Goal: Information Seeking & Learning: Learn about a topic

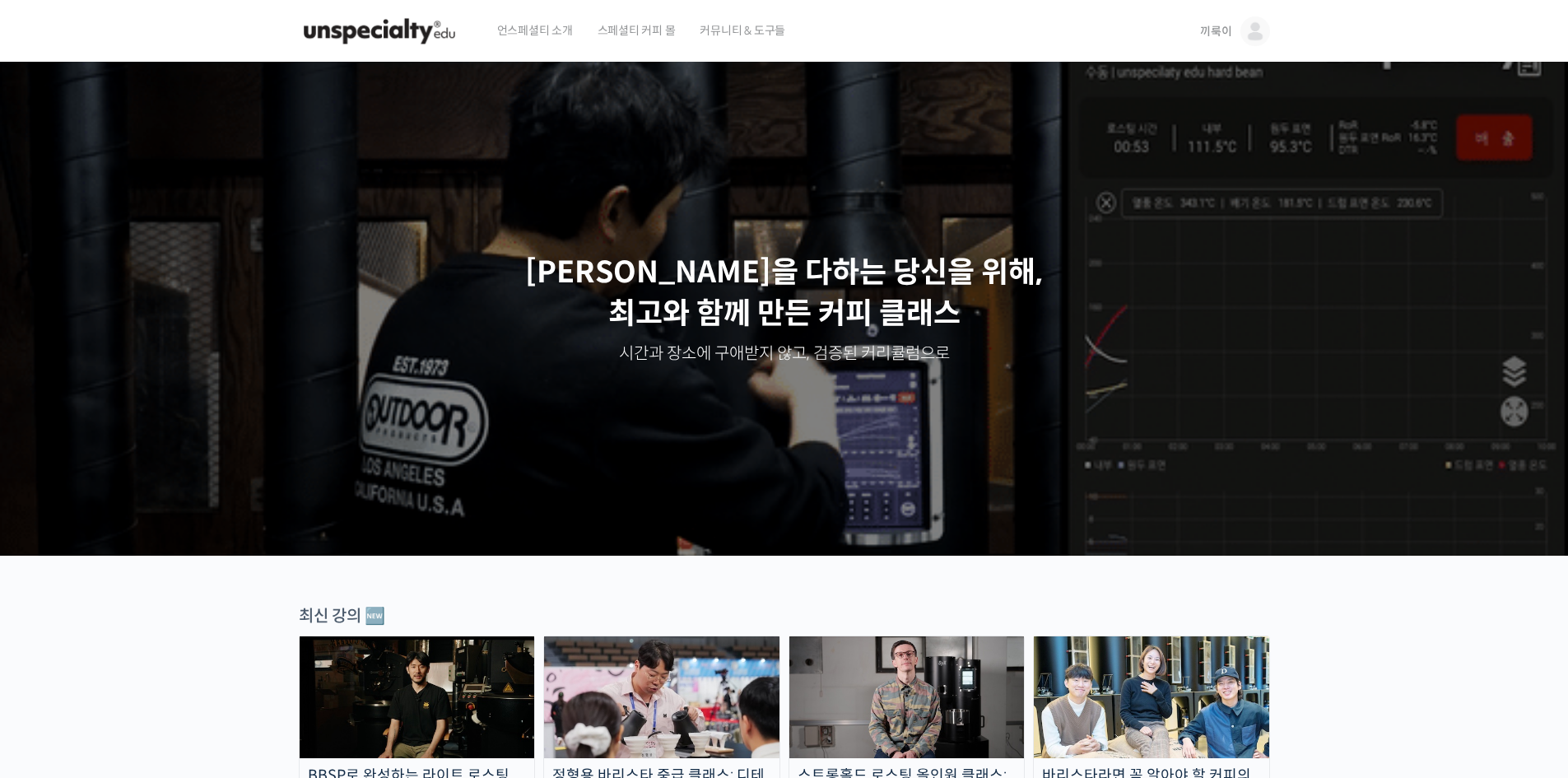
click at [1241, 42] on link "끼룩이" at bounding box center [1234, 31] width 69 height 62
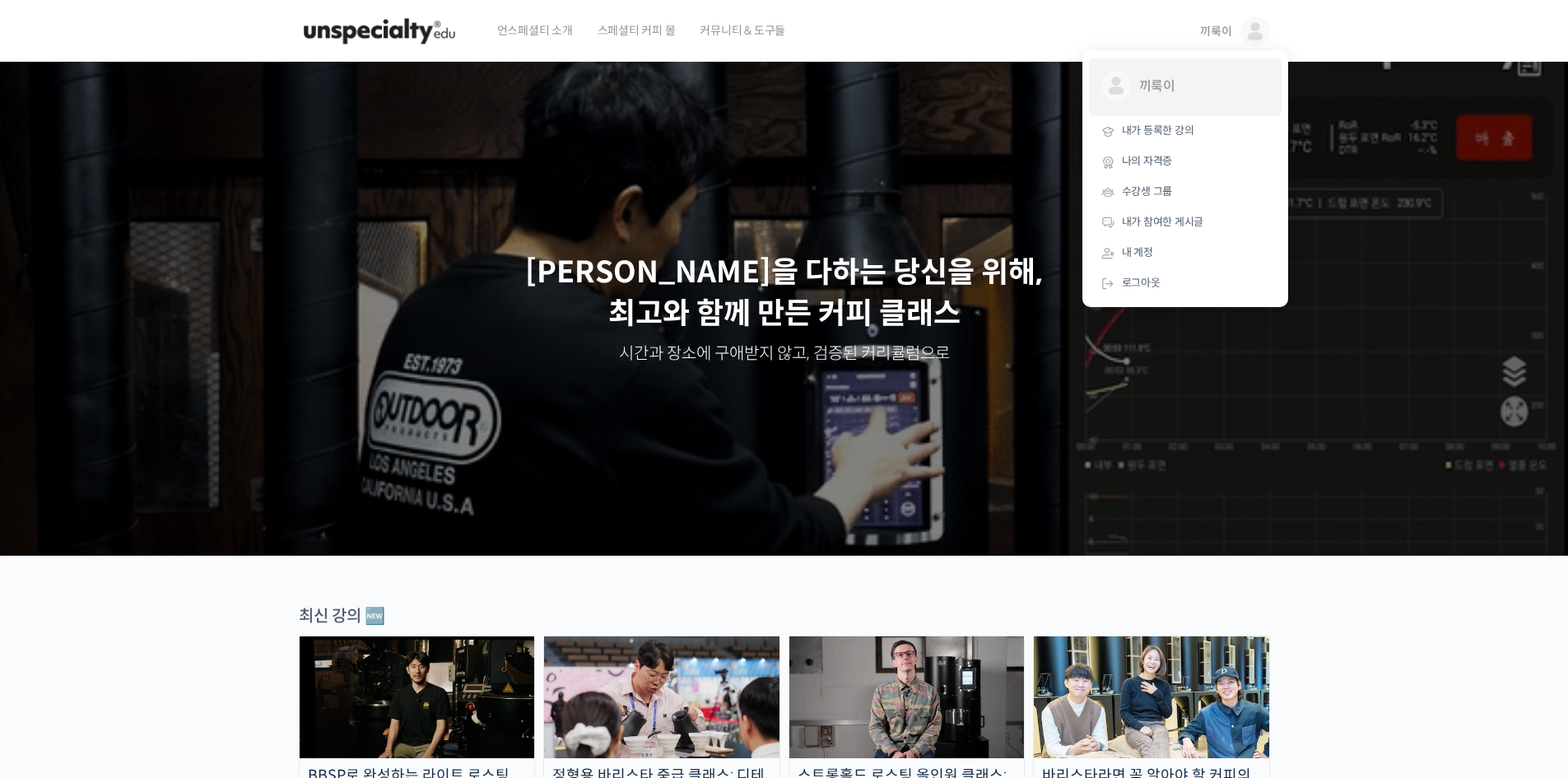
click at [1152, 103] on link "끼룩이 @0201401735191039" at bounding box center [1185, 87] width 192 height 57
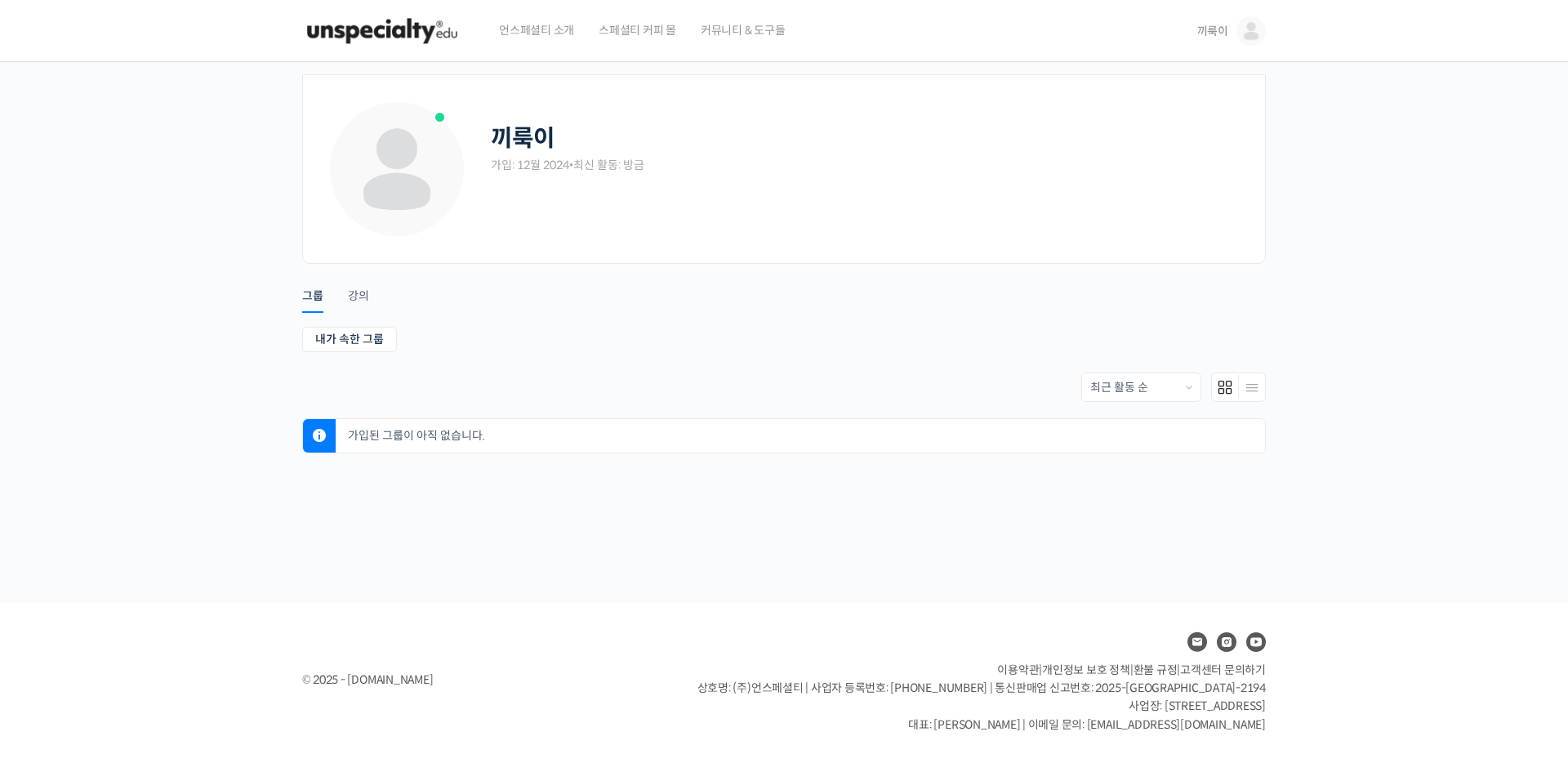
click at [1244, 41] on img at bounding box center [1251, 30] width 29 height 29
click at [1171, 127] on span "내가 등록한 강의" at bounding box center [1155, 129] width 72 height 14
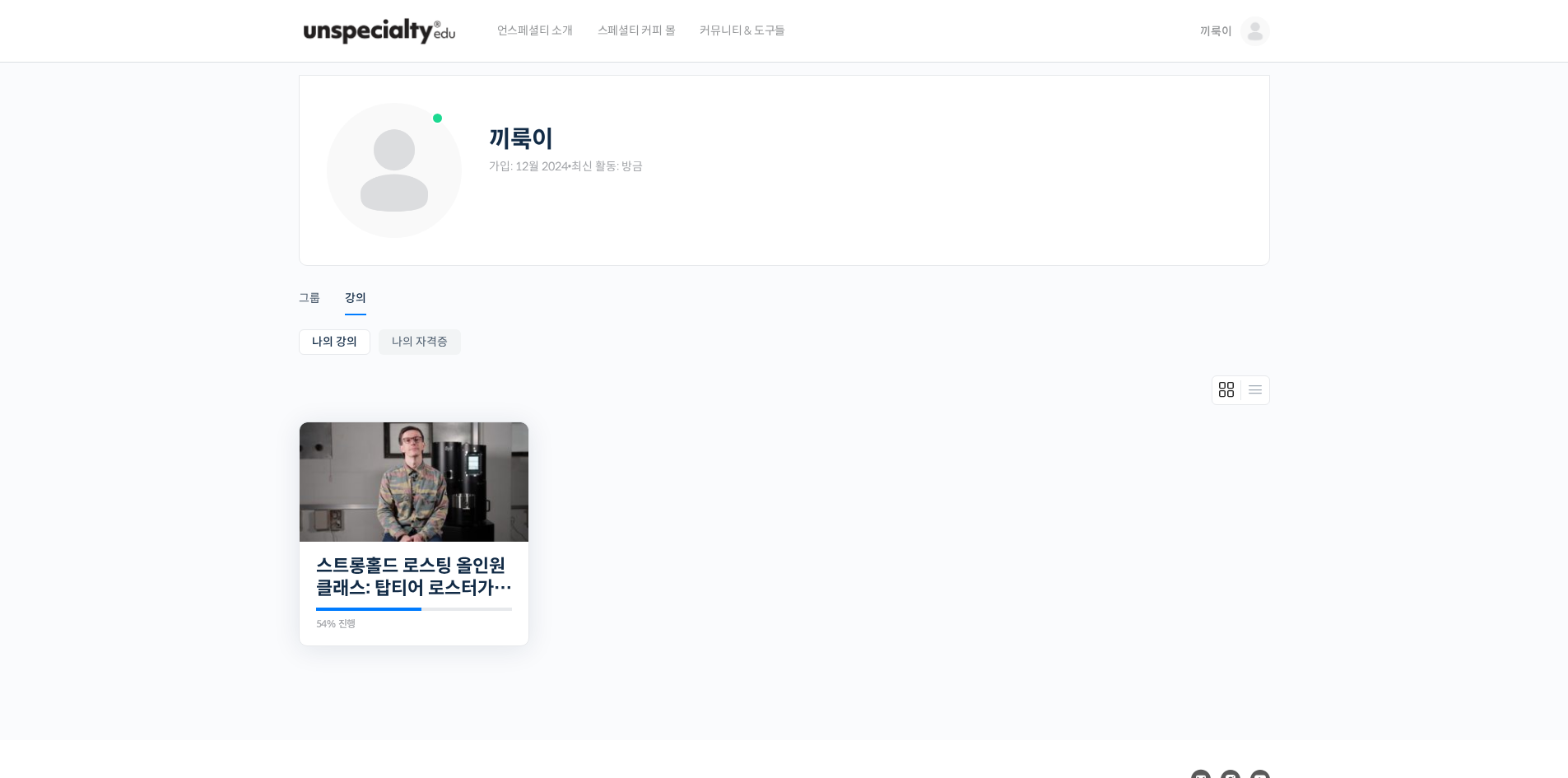
click at [375, 489] on img at bounding box center [413, 482] width 229 height 119
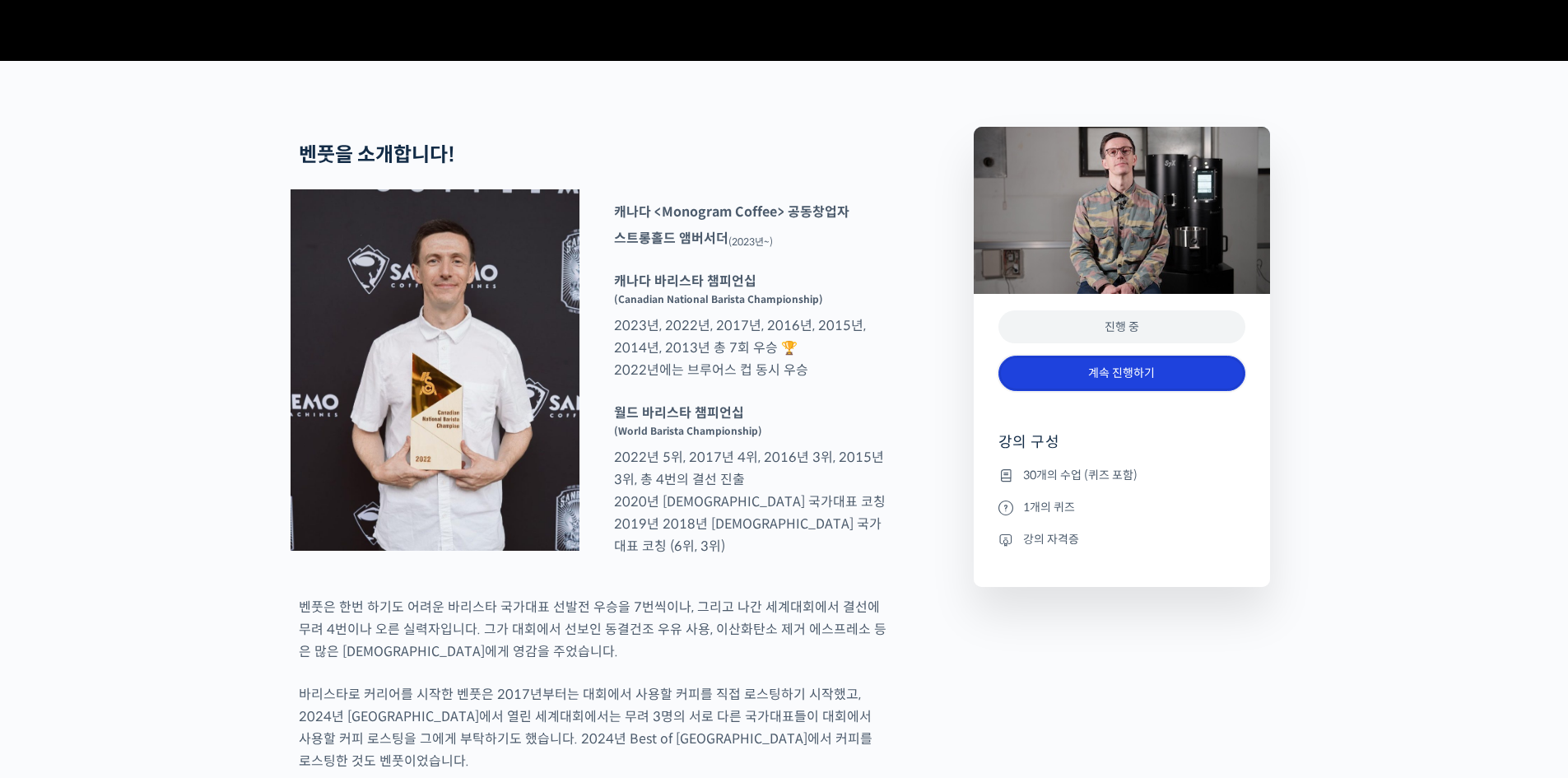
click at [1204, 391] on link "계속 진행하기" at bounding box center [1122, 373] width 247 height 35
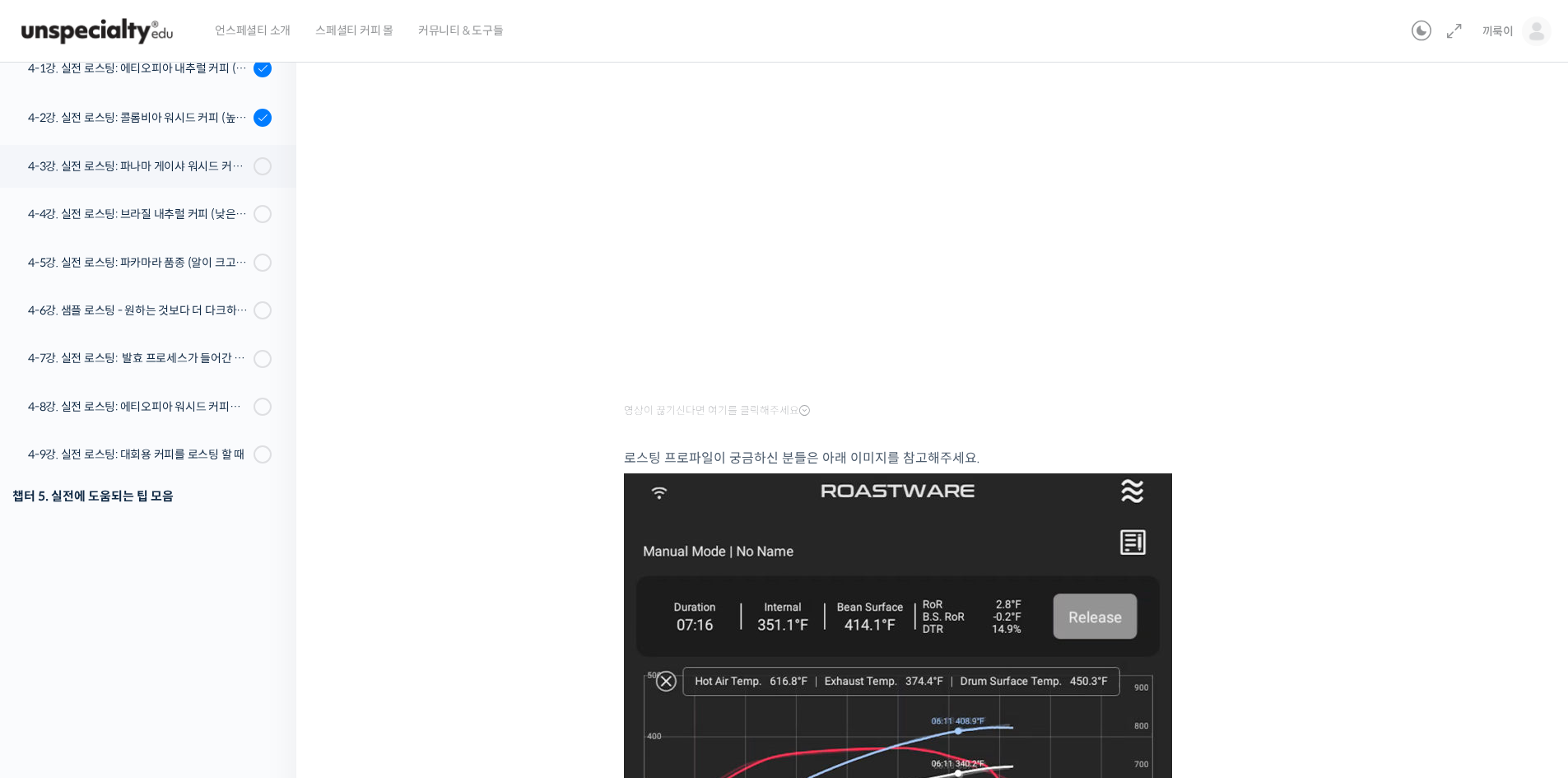
scroll to position [785, 0]
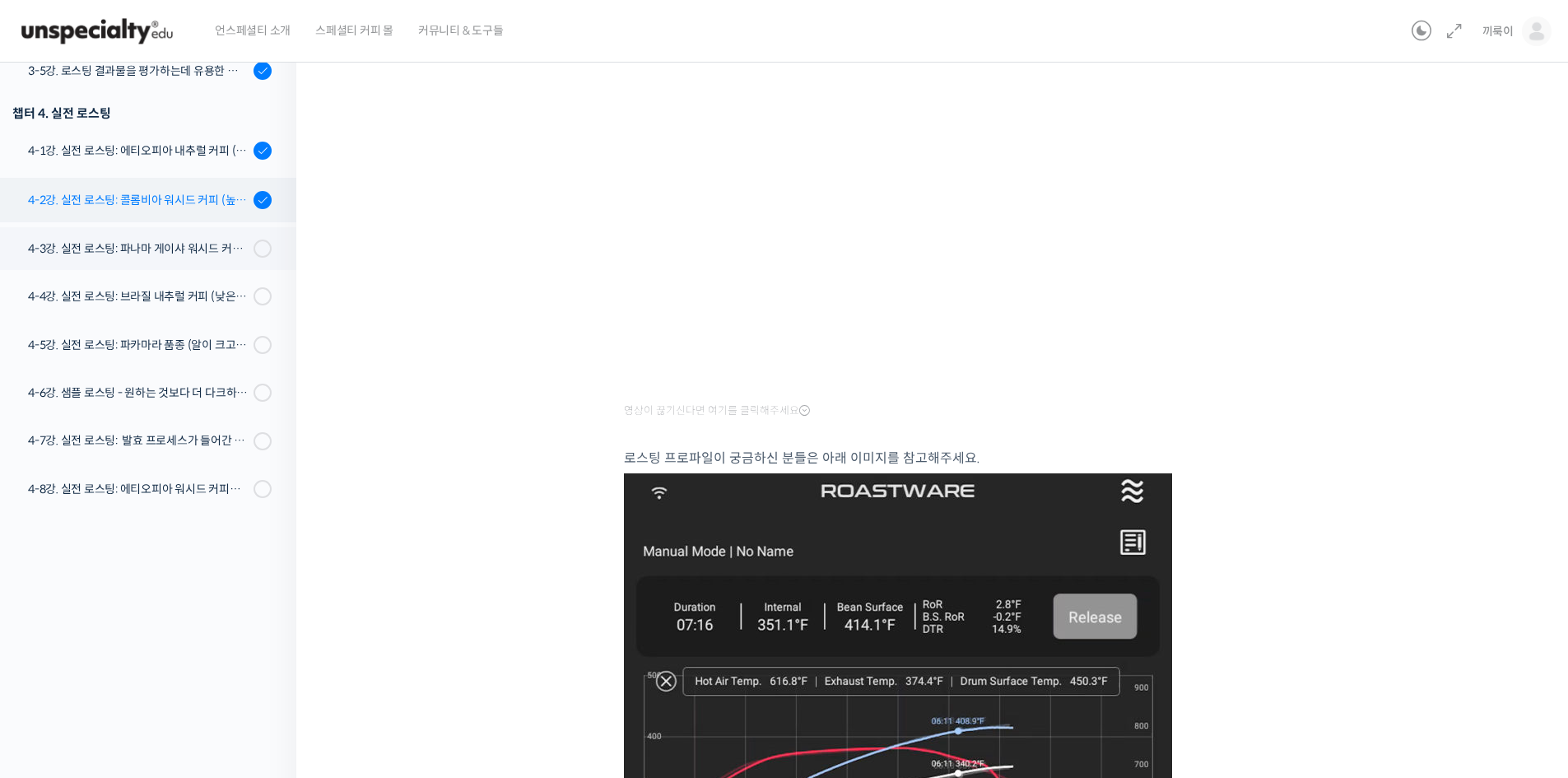
click at [201, 199] on div "4-2강. 실전 로스팅: 콜롬비아 워시드 커피 (높은 밀도와 수분율 때문에 1차 크랙에서 많은 수분을 방출하는 경우)" at bounding box center [138, 200] width 221 height 18
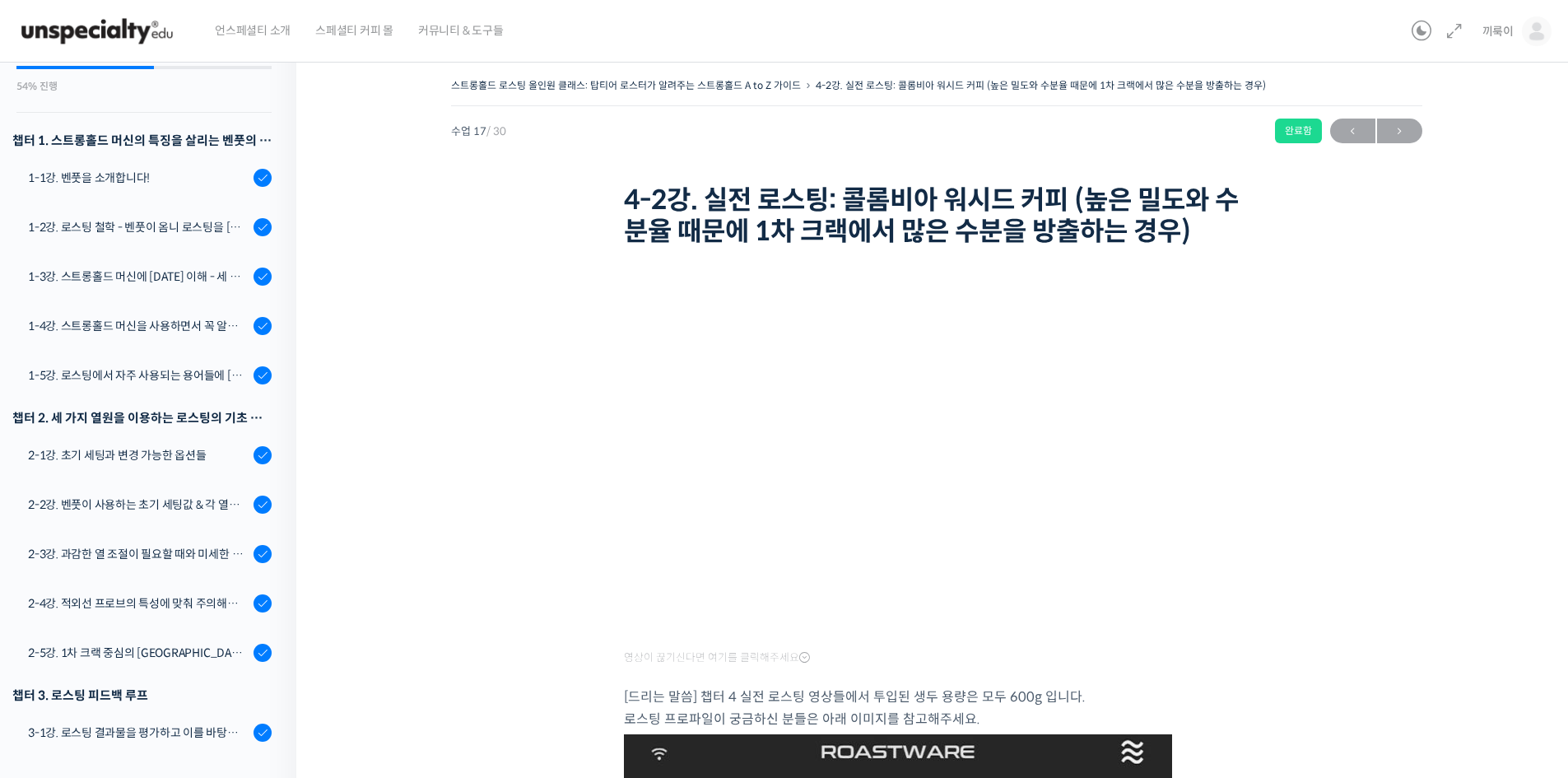
scroll to position [77, 0]
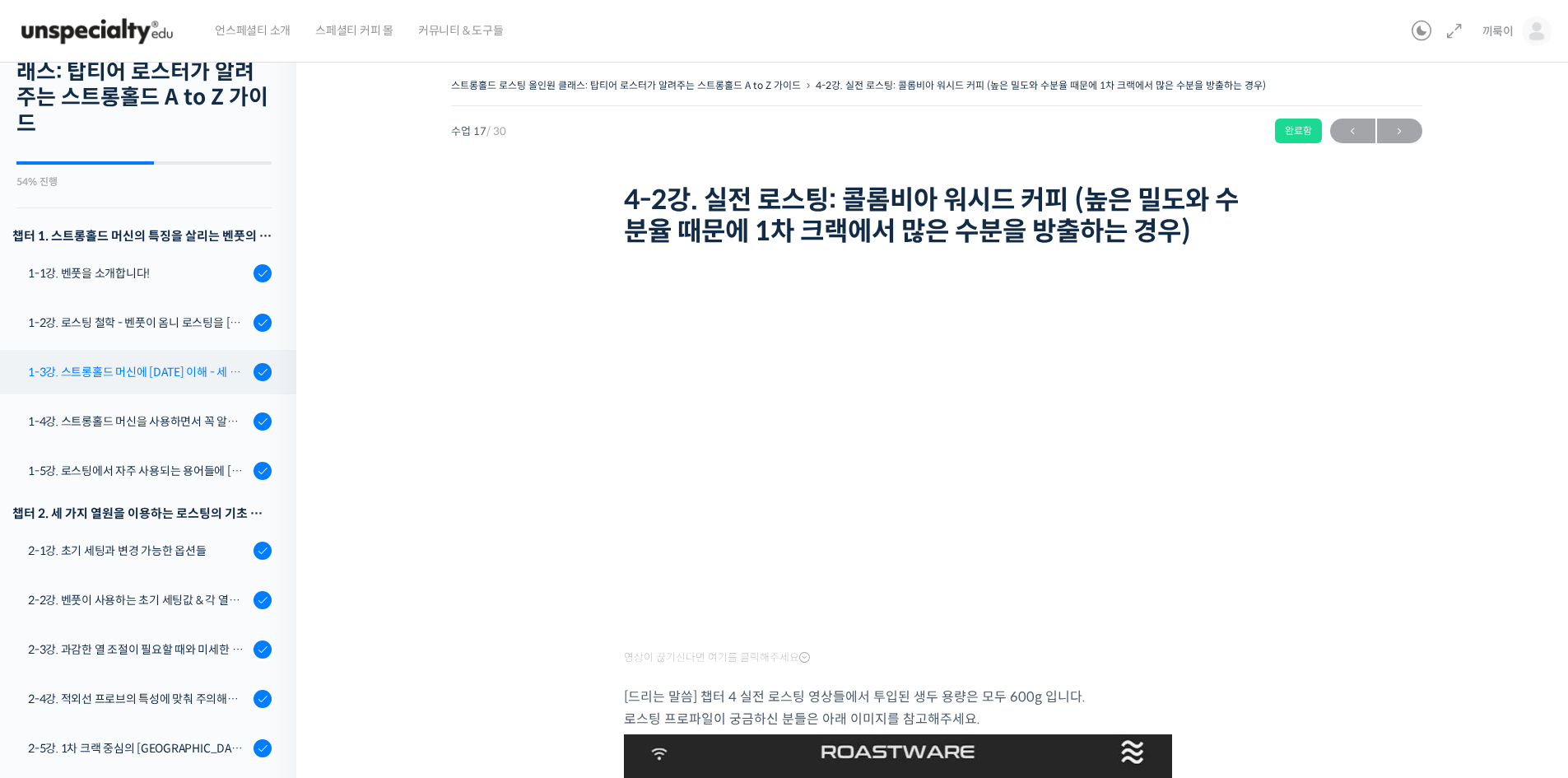
click at [157, 363] on div "1-3강. 스트롱홀드 머신에 [DATE] 이해 - 세 가지 열원이 만들어내는 변화" at bounding box center [138, 372] width 221 height 18
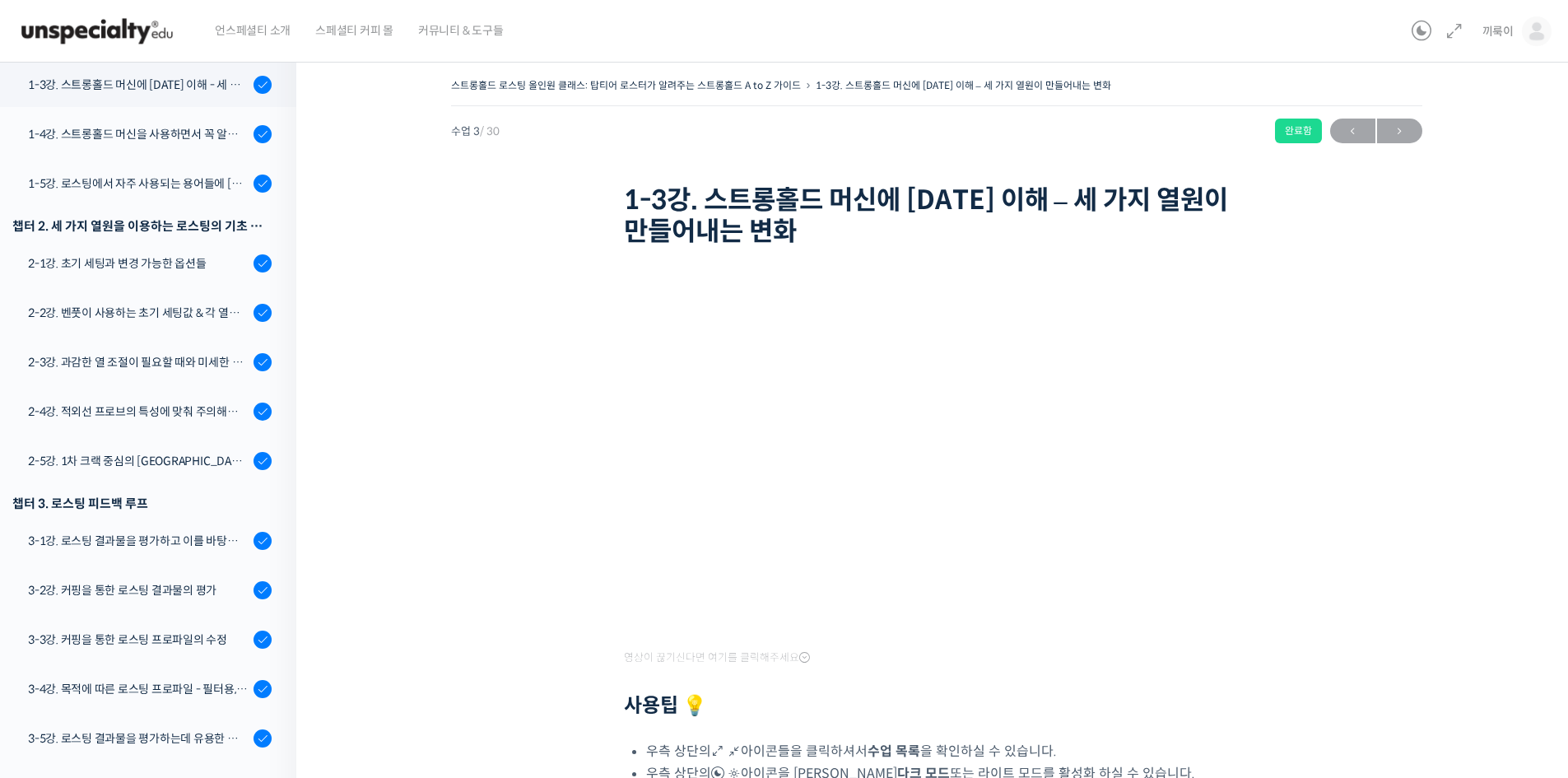
scroll to position [200, 0]
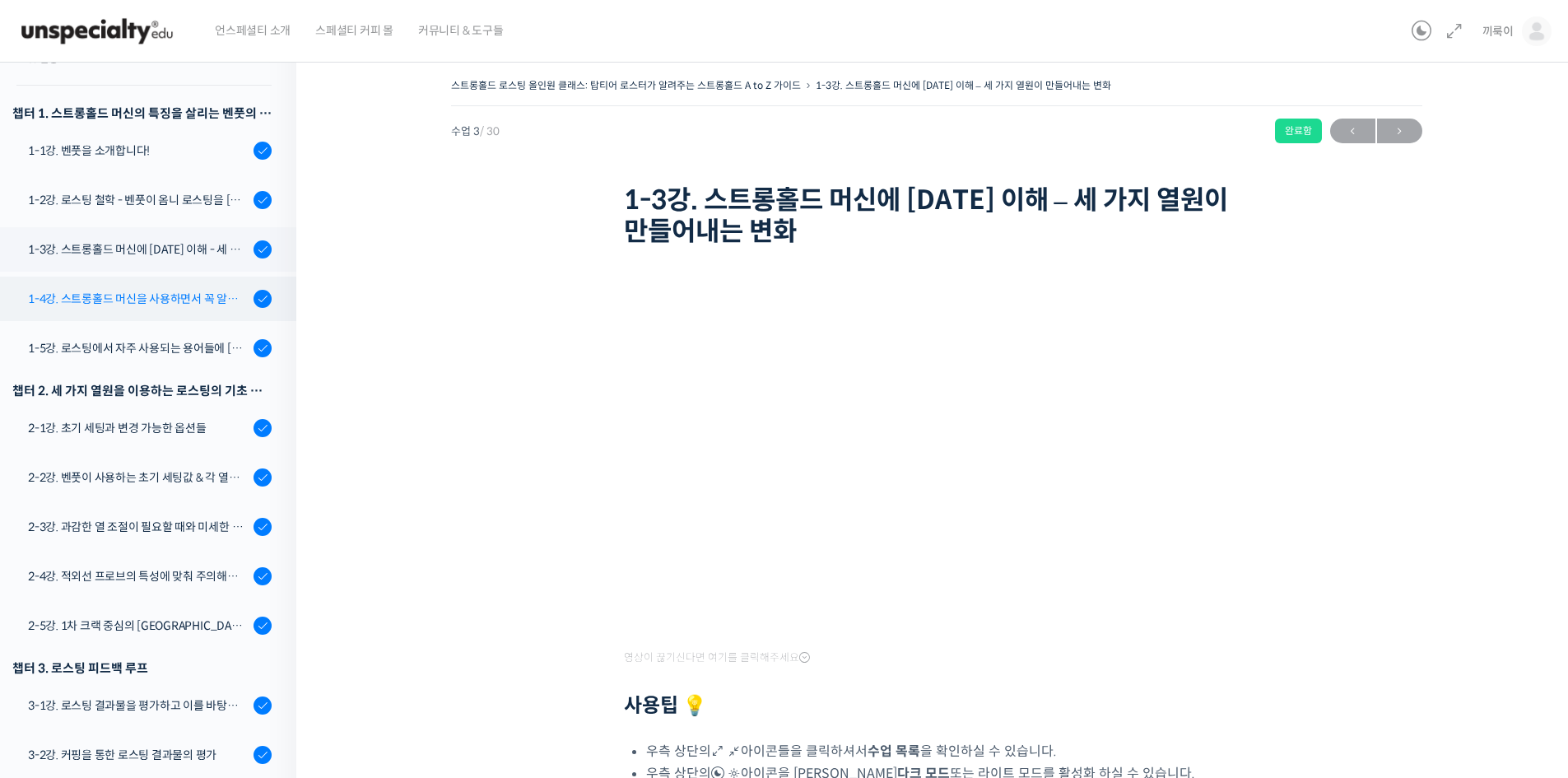
click at [167, 301] on div "1-4강. 스트롱홀드 머신을 사용하면서 꼭 알고 있어야 할 유의사항" at bounding box center [138, 298] width 221 height 18
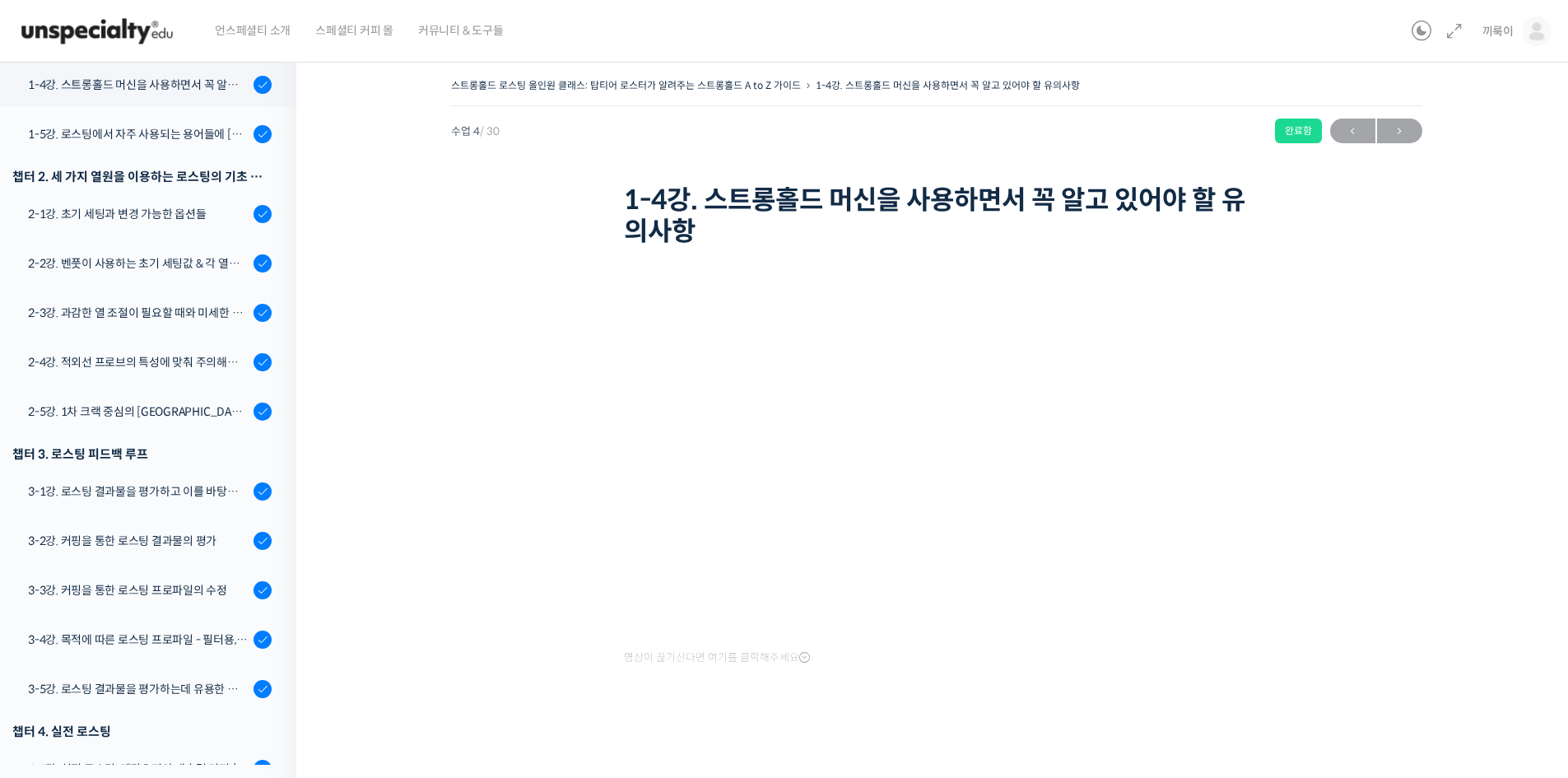
scroll to position [167, 0]
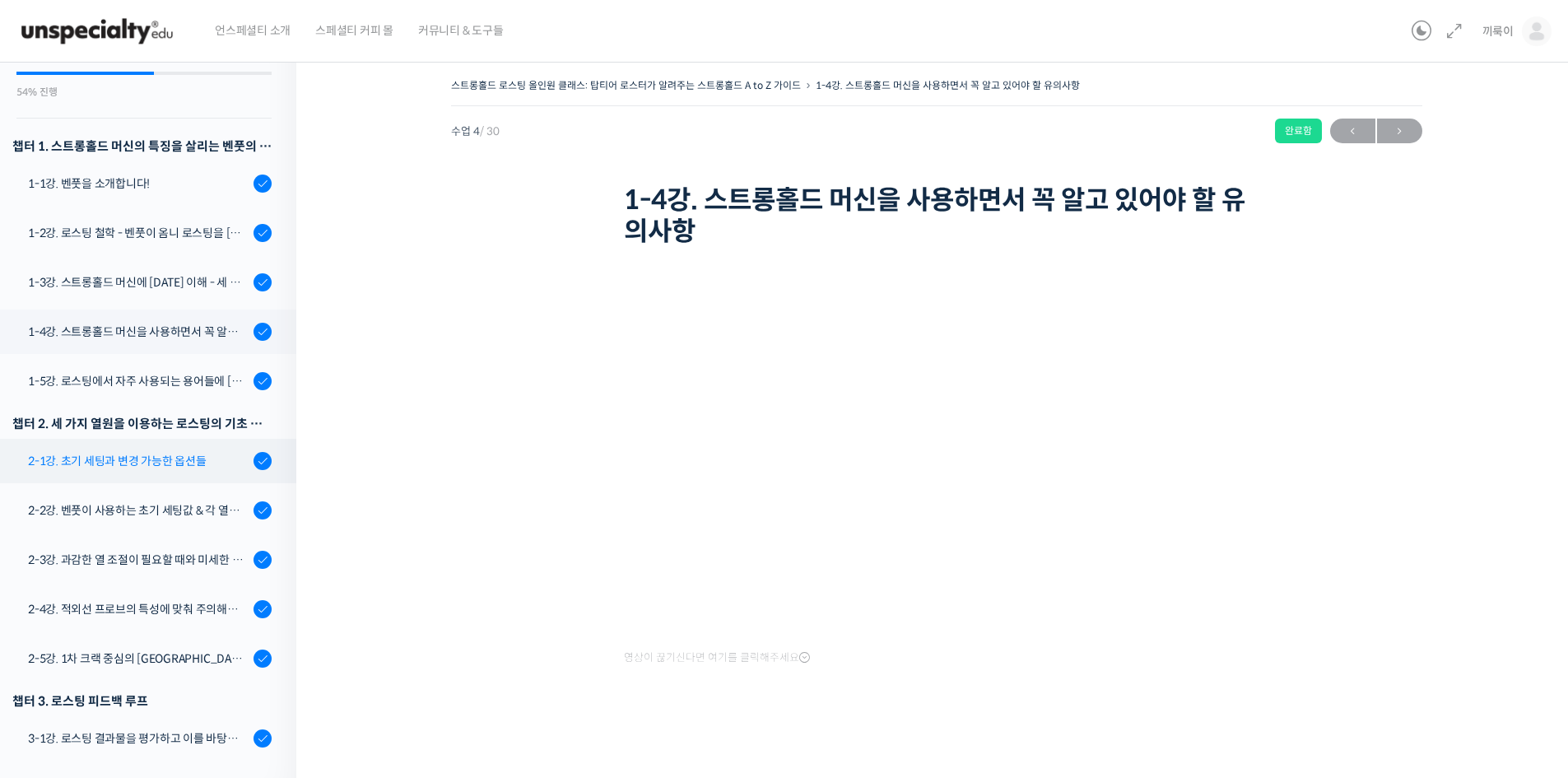
click at [159, 476] on link "2-1강. 초기 세팅과 변경 가능한 옵션들" at bounding box center [143, 461] width 305 height 44
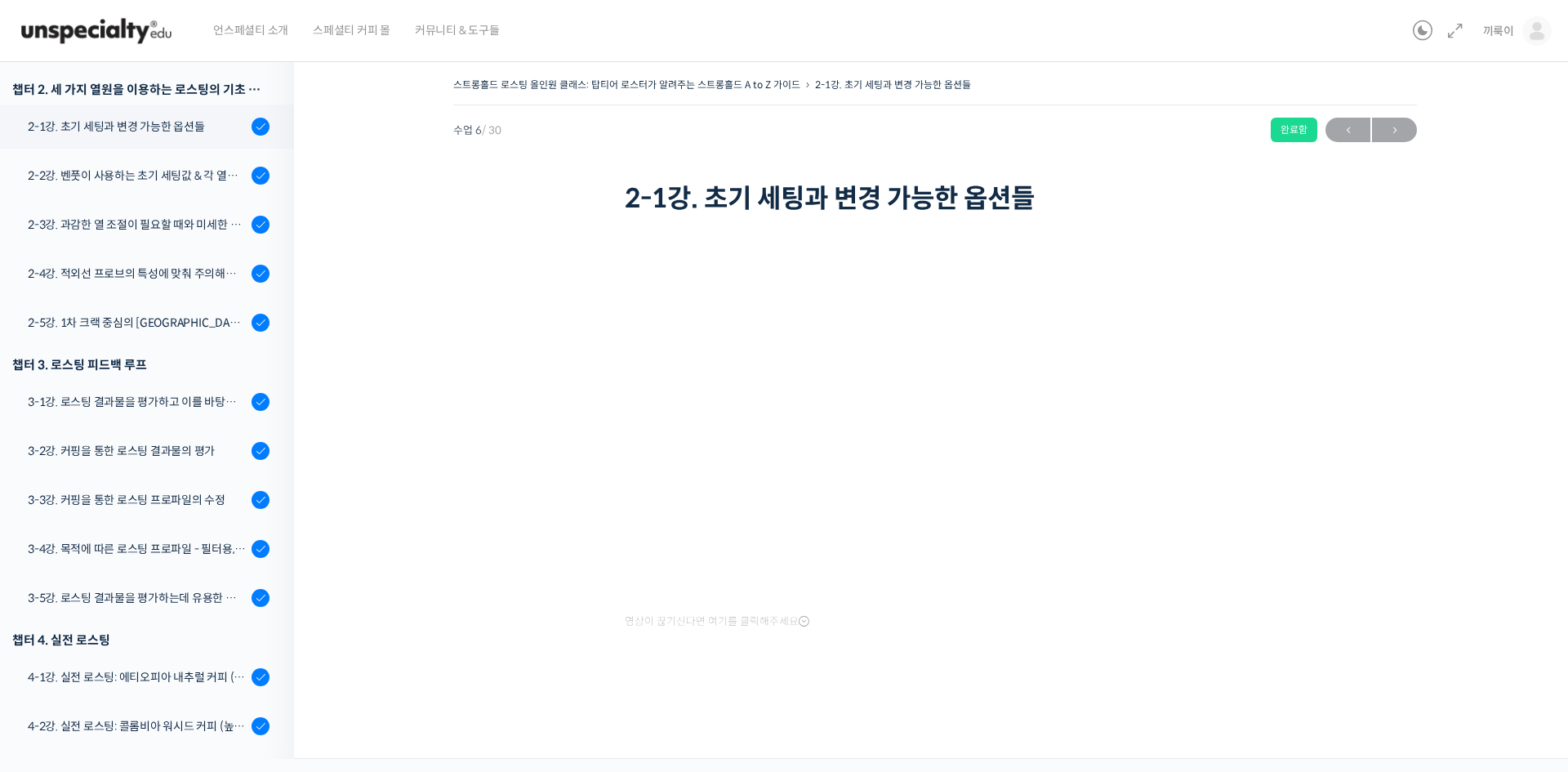
scroll to position [508, 0]
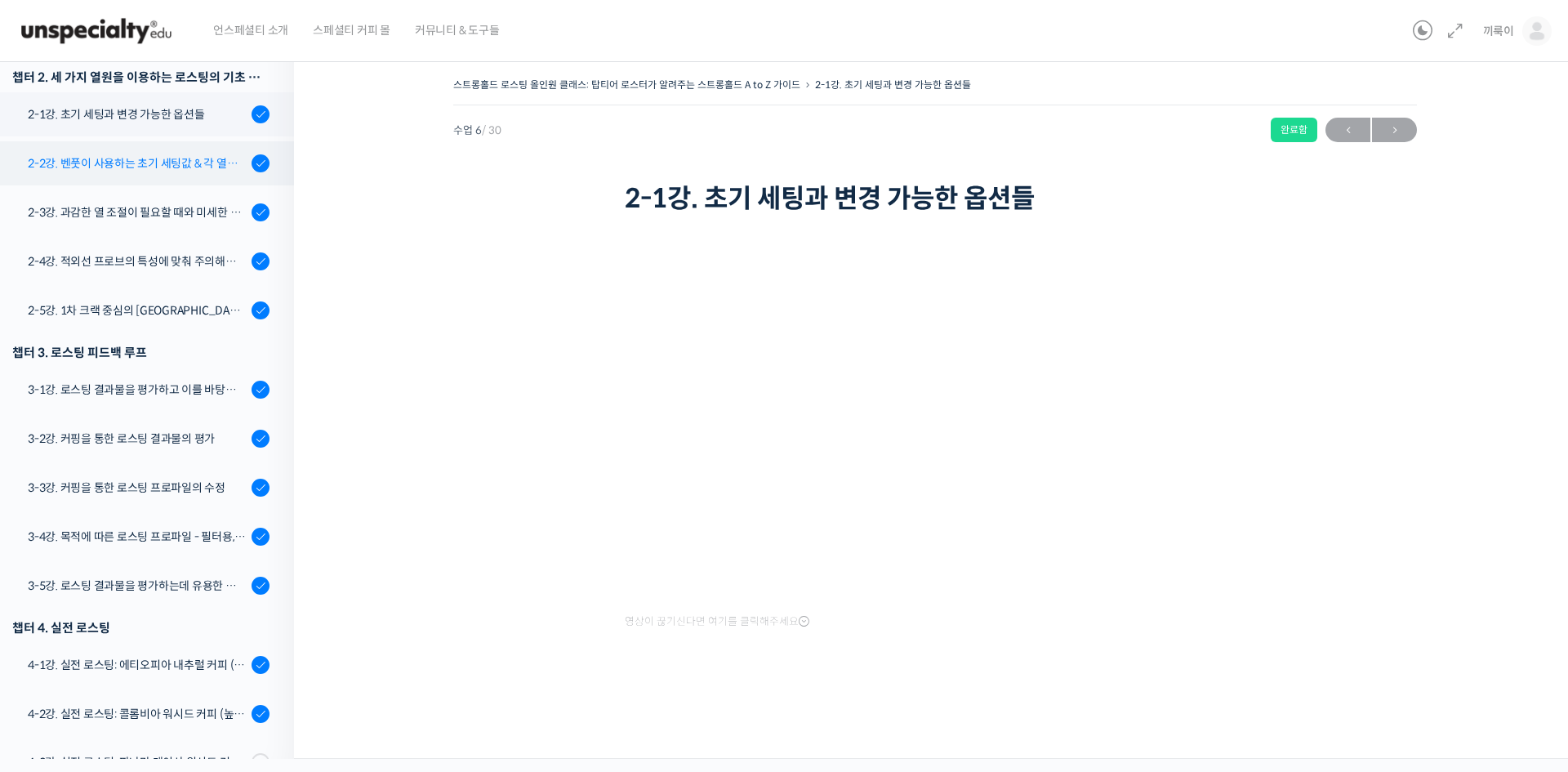
click at [188, 168] on div "2-2강. 벤풋이 사용하는 초기 세팅값 & 각 열원이 하는 역할" at bounding box center [137, 163] width 219 height 18
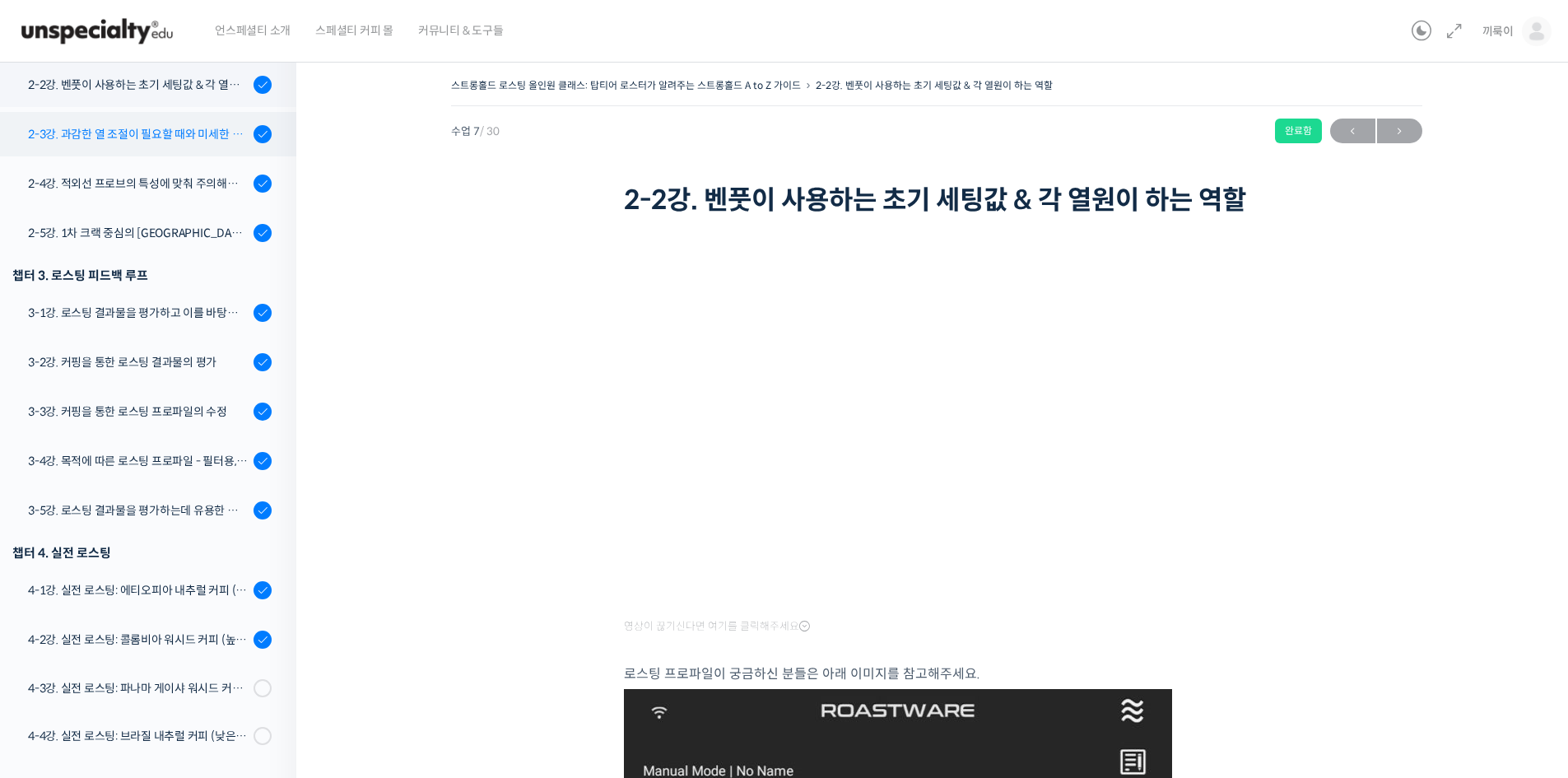
click at [133, 150] on link "2-3강. 과감한 열 조절이 필요할 때와 미세한 열 조절이 필요할 때" at bounding box center [143, 134] width 305 height 44
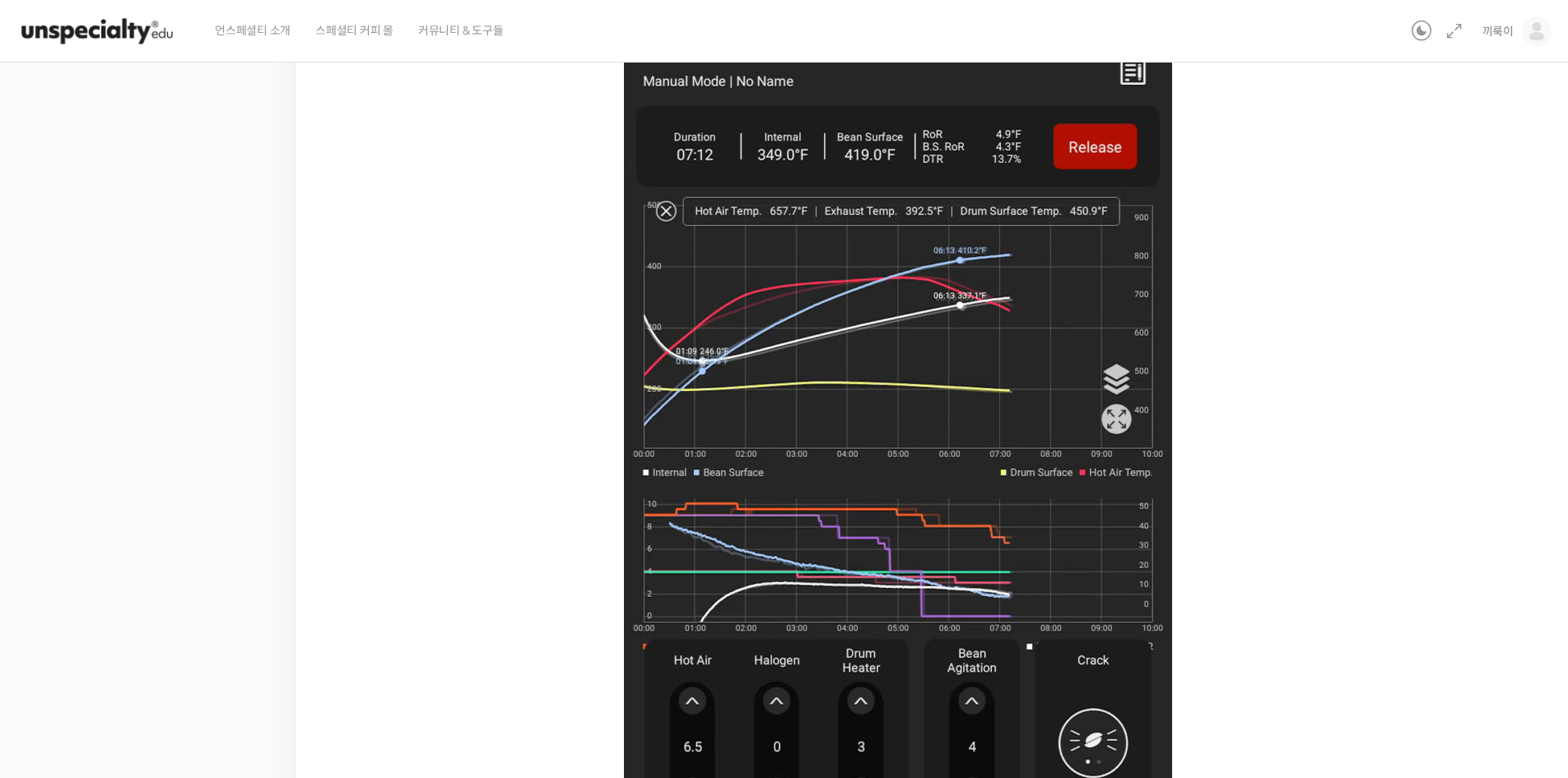
scroll to position [749, 0]
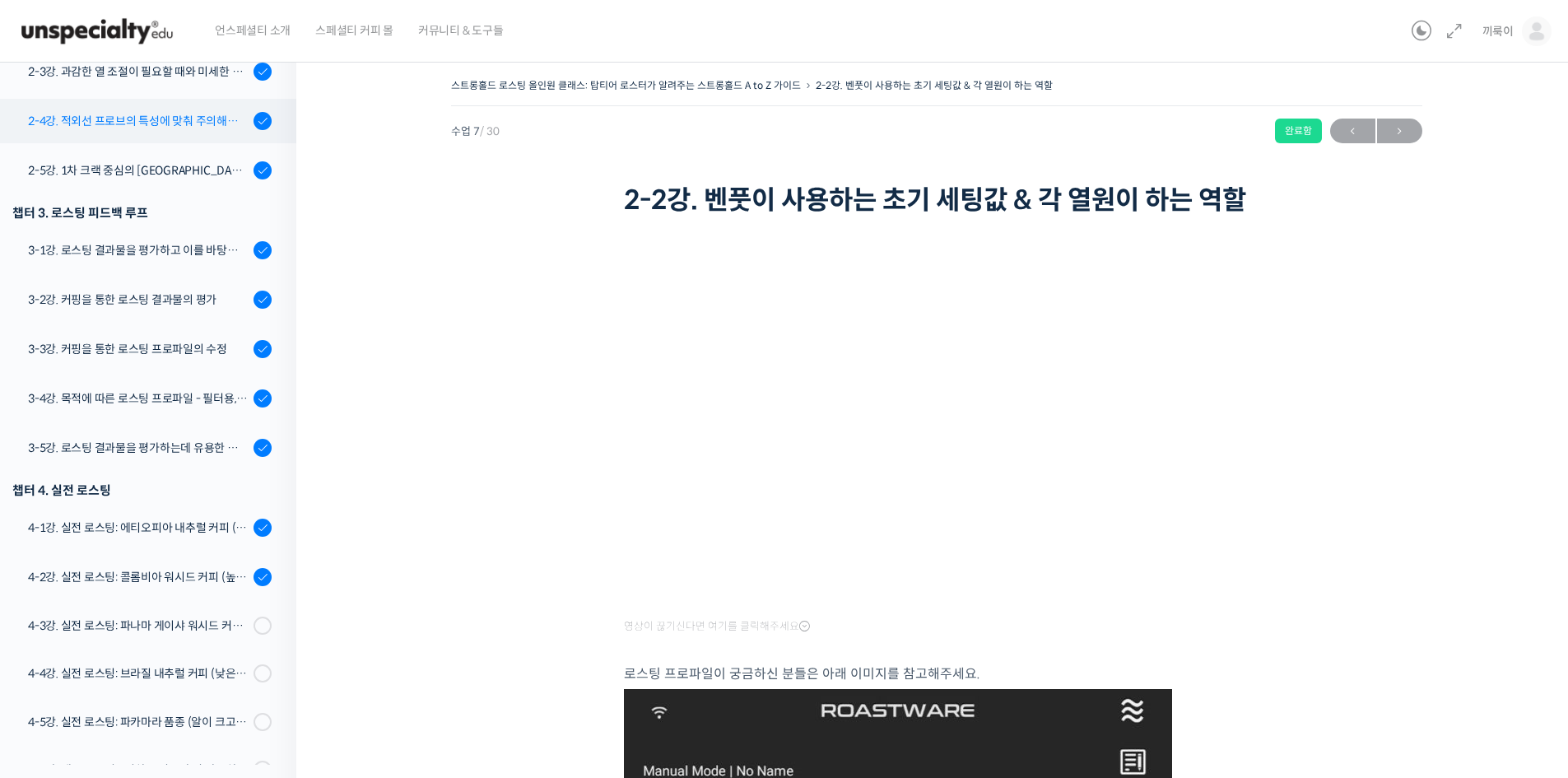
click at [225, 126] on div "2-4강. 적외선 프로브의 특성에 맞춰 주의해야 할 점들" at bounding box center [138, 120] width 221 height 18
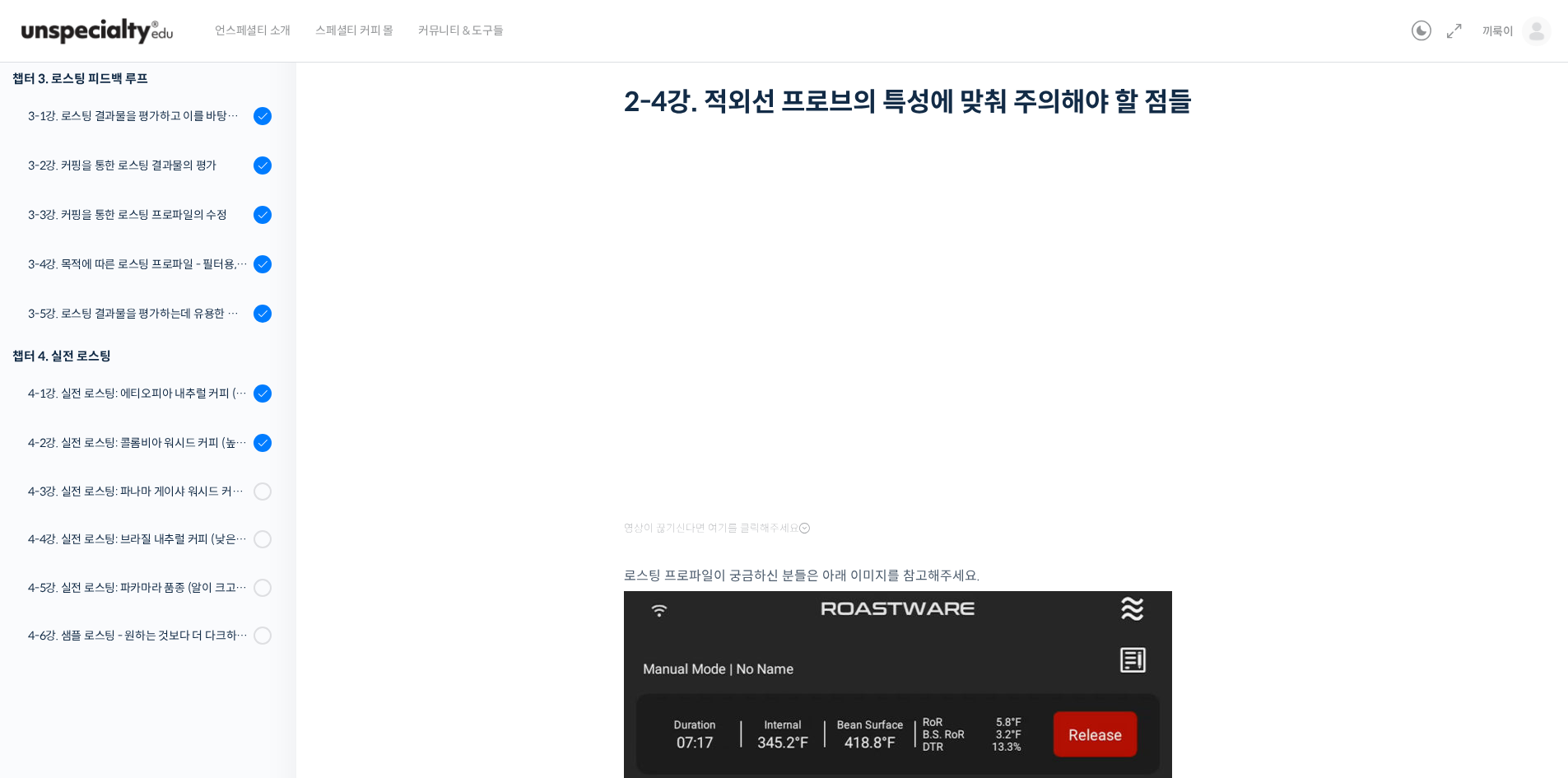
scroll to position [97, 0]
